Goal: Task Accomplishment & Management: Complete application form

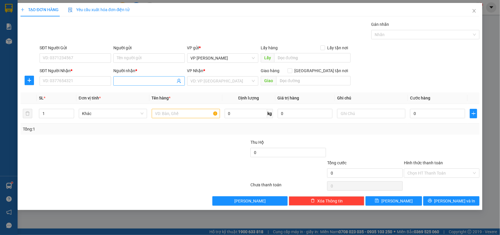
click at [135, 79] on input "Người nhận *" at bounding box center [146, 81] width 59 height 6
type input "0363890981"
click at [108, 81] on input "SĐT Người Nhận *" at bounding box center [76, 80] width 72 height 9
click at [55, 91] on div "0363890981 - kha" at bounding box center [75, 93] width 64 height 6
type input "0363890981"
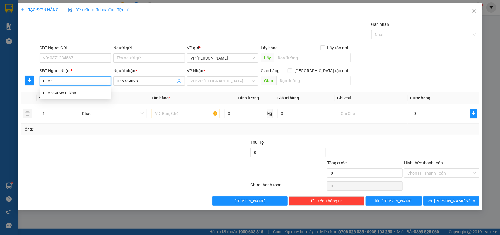
type input "kha"
type input "30.000"
type input "0363890981"
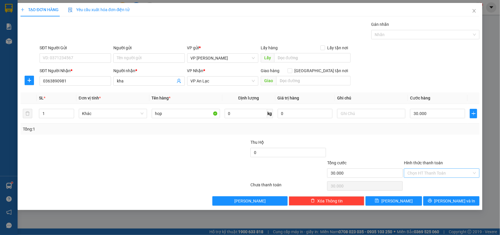
click at [446, 171] on input "Hình thức thanh toán" at bounding box center [440, 173] width 64 height 9
click at [421, 183] on div "Tại văn phòng" at bounding box center [442, 185] width 69 height 6
type input "0"
click at [444, 198] on button "[PERSON_NAME] và In" at bounding box center [452, 200] width 56 height 9
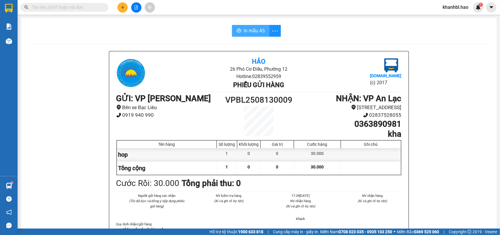
click at [257, 30] on span "In mẫu A5" at bounding box center [254, 30] width 21 height 7
click at [122, 8] on icon "plus" at bounding box center [123, 7] width 4 height 4
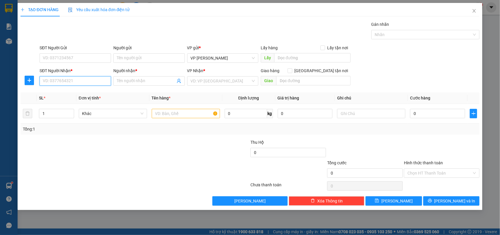
click at [98, 81] on input "SĐT Người Nhận *" at bounding box center [76, 80] width 72 height 9
type input "0909840289"
click at [129, 82] on input "Người nhận *" at bounding box center [146, 81] width 59 height 6
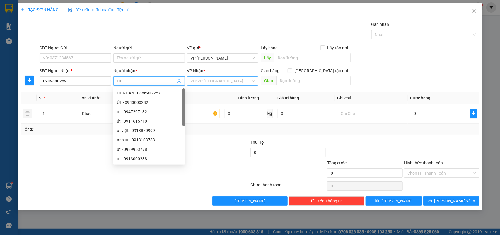
type input "ÚT"
click at [216, 80] on input "search" at bounding box center [221, 80] width 60 height 9
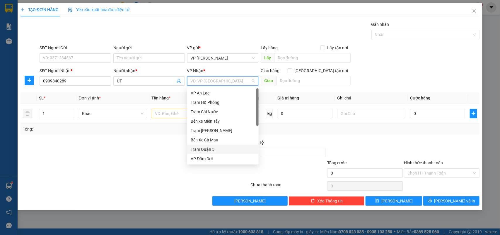
click at [206, 148] on div "Trạm Quận 5" at bounding box center [223, 149] width 64 height 6
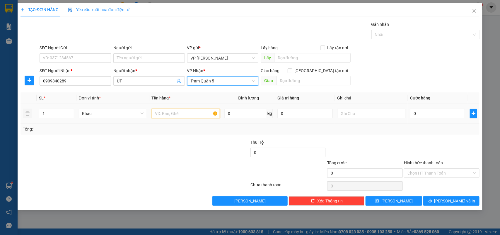
click at [192, 112] on input "text" at bounding box center [186, 113] width 68 height 9
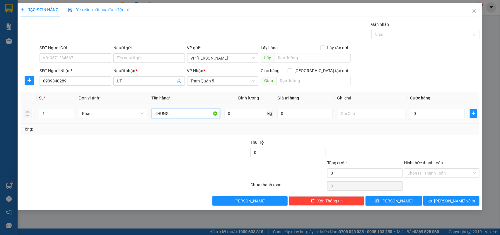
type input "THUNG"
click at [430, 114] on input "0" at bounding box center [437, 113] width 55 height 9
type input "003"
type input "3"
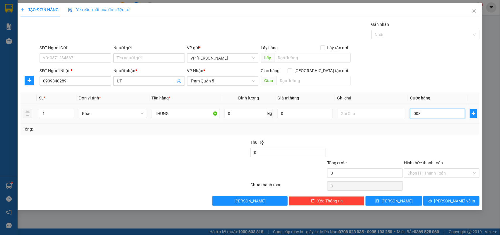
type input "0.030"
type input "30"
click at [443, 174] on input "Hình thức thanh toán" at bounding box center [440, 173] width 64 height 9
type input "30.000"
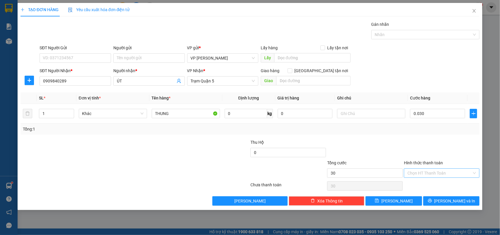
type input "30.000"
click at [431, 185] on div "Tại văn phòng" at bounding box center [442, 185] width 69 height 6
type input "0"
drag, startPoint x: 455, startPoint y: 203, endPoint x: 453, endPoint y: 196, distance: 6.4
click at [455, 201] on span "[PERSON_NAME] và In" at bounding box center [455, 201] width 41 height 6
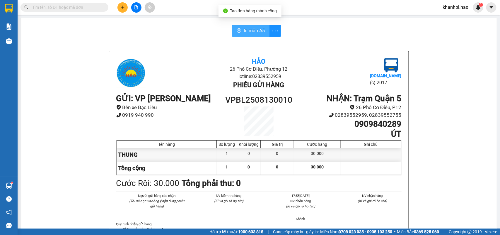
click at [239, 33] on button "In mẫu A5" at bounding box center [251, 31] width 38 height 12
click at [122, 9] on button at bounding box center [123, 7] width 10 height 10
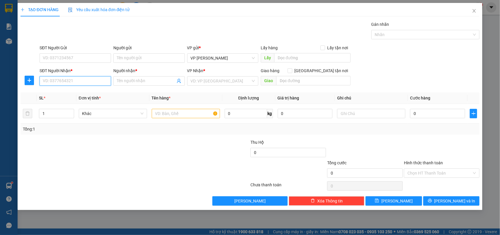
click at [100, 84] on input "SĐT Người Nhận *" at bounding box center [76, 80] width 72 height 9
click at [59, 92] on div "0879716916 - VŨ" at bounding box center [75, 93] width 64 height 6
type input "0879716916"
type input "VŨ"
type input "70.000"
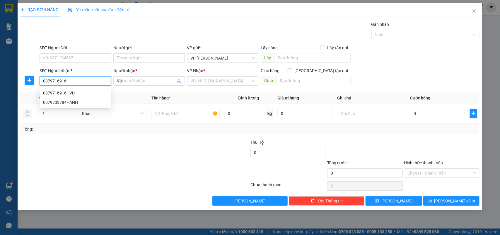
type input "70.000"
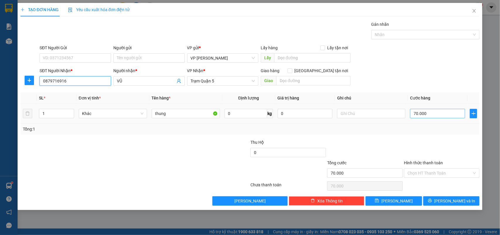
type input "0879716916"
click at [433, 115] on input "70.000" at bounding box center [437, 113] width 55 height 9
type input "0"
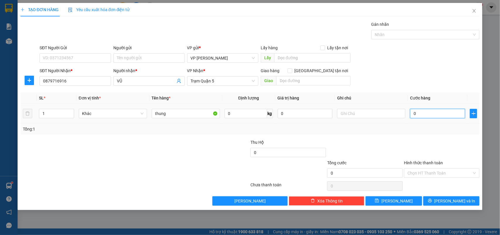
type input "008"
type input "8"
type input "0.080"
type input "80"
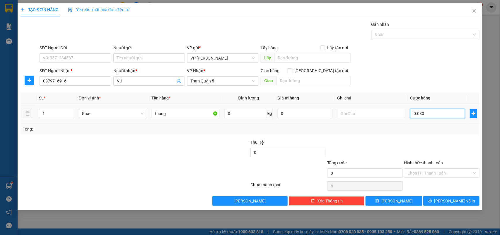
type input "80"
type input "0.080"
click at [429, 172] on input "Hình thức thanh toán" at bounding box center [440, 173] width 64 height 9
type input "80.000"
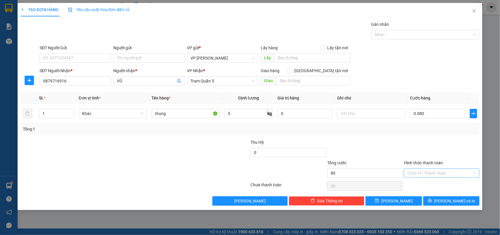
type input "80.000"
drag, startPoint x: 430, startPoint y: 183, endPoint x: 434, endPoint y: 195, distance: 12.9
click at [430, 183] on div "Tại văn phòng" at bounding box center [442, 185] width 69 height 6
type input "0"
click at [441, 198] on button "[PERSON_NAME] và In" at bounding box center [452, 200] width 56 height 9
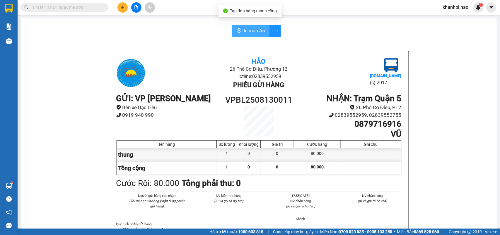
drag, startPoint x: 256, startPoint y: 25, endPoint x: 262, endPoint y: 28, distance: 6.7
click at [256, 26] on button "In mẫu A5" at bounding box center [251, 31] width 38 height 12
